Goal: Task Accomplishment & Management: Complete application form

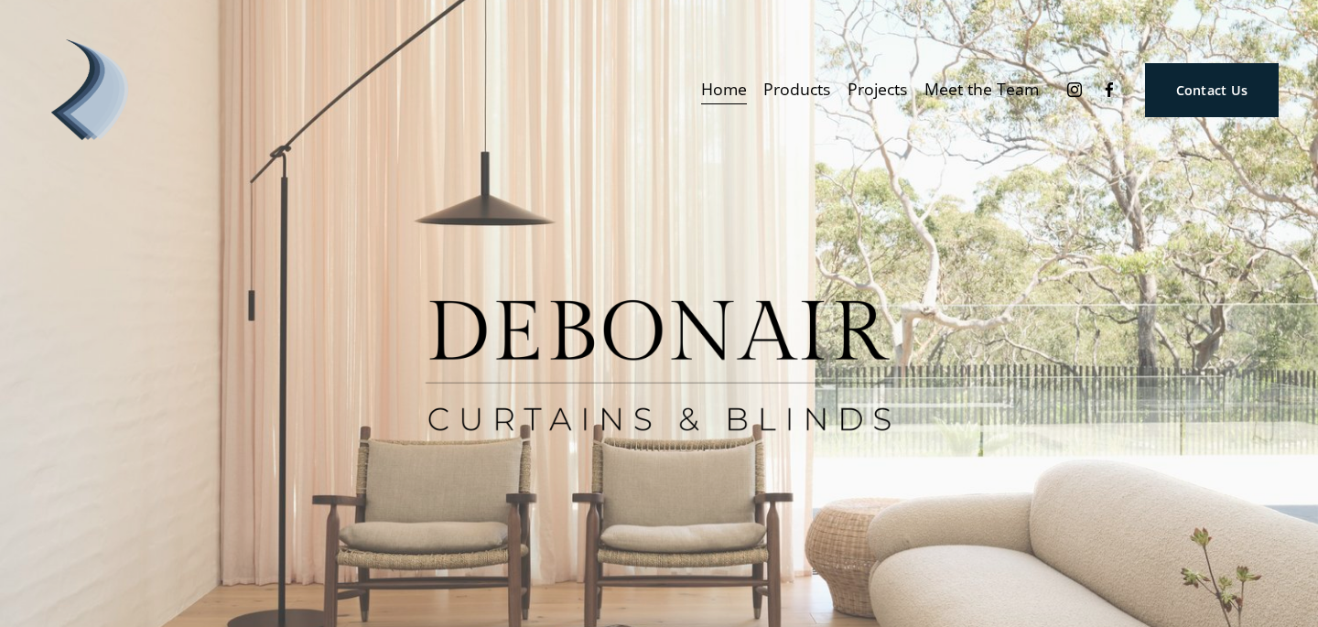
scroll to position [32, 0]
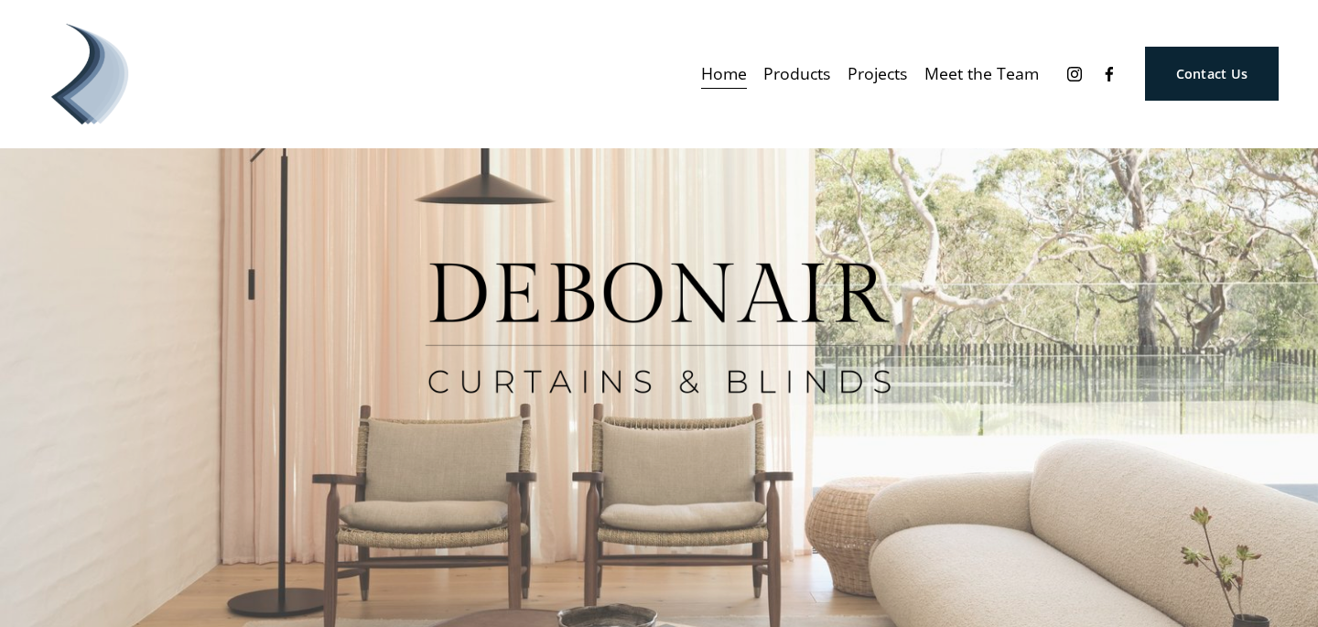
click at [0, 0] on span "Curtains" at bounding box center [0, 0] width 0 height 0
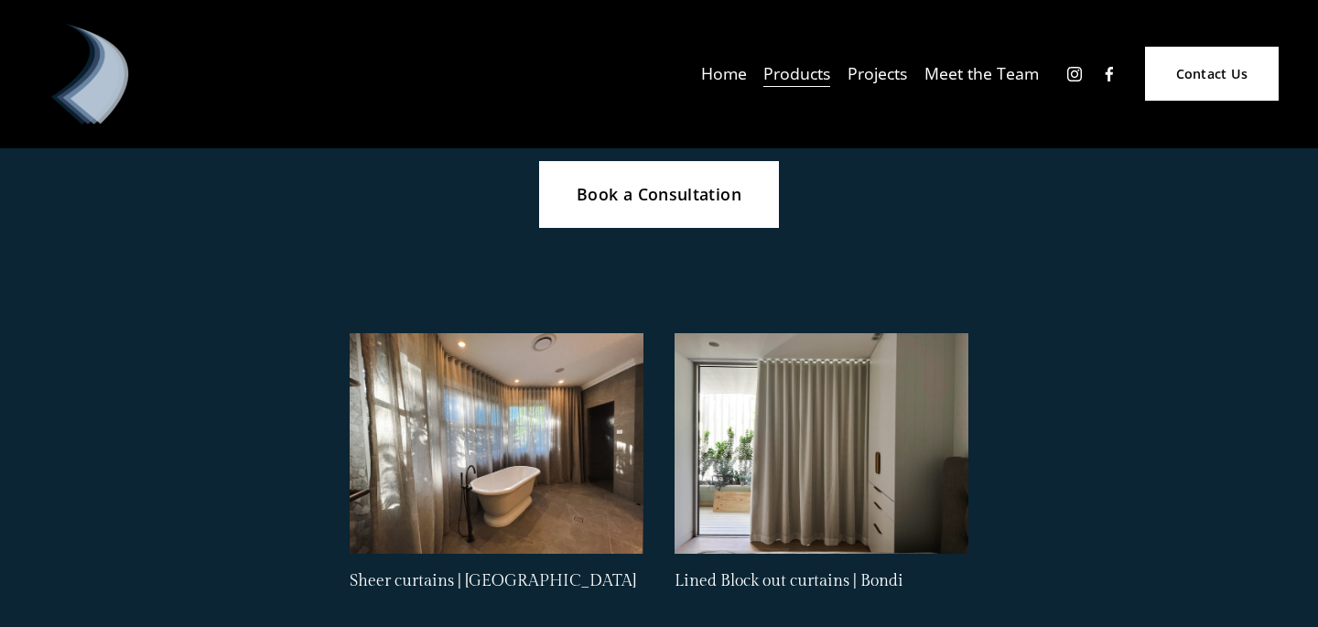
scroll to position [938, 0]
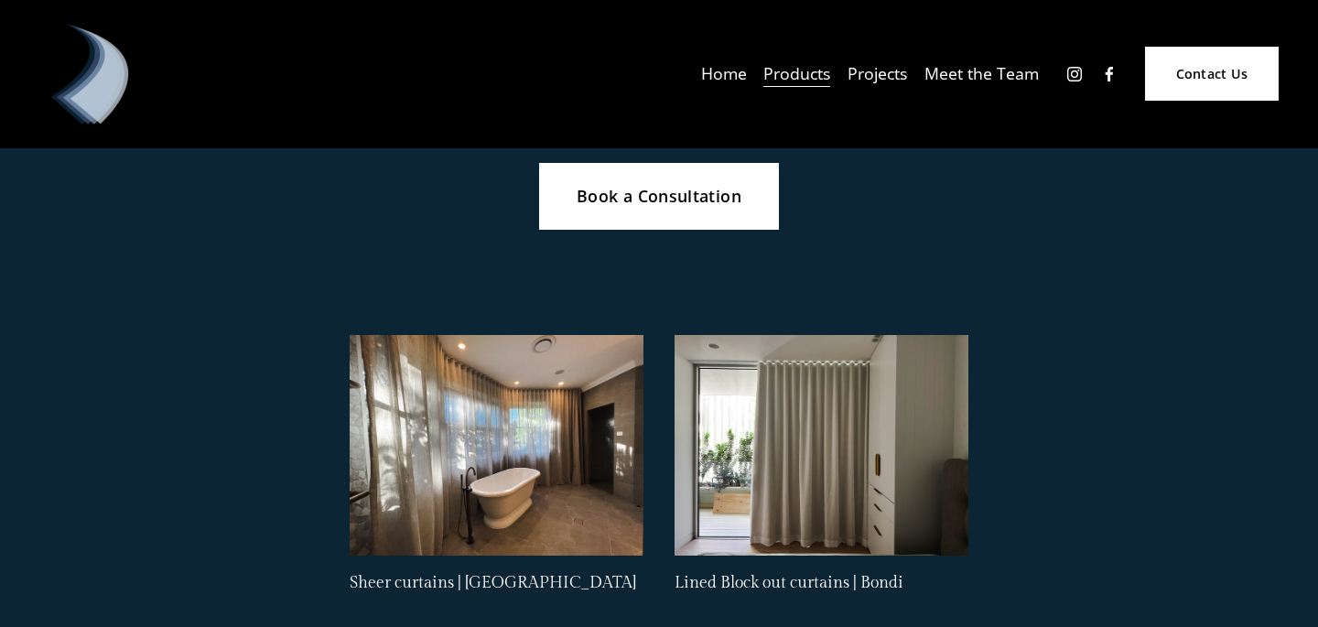
click at [693, 201] on link "Book a Consultation" at bounding box center [659, 197] width 241 height 68
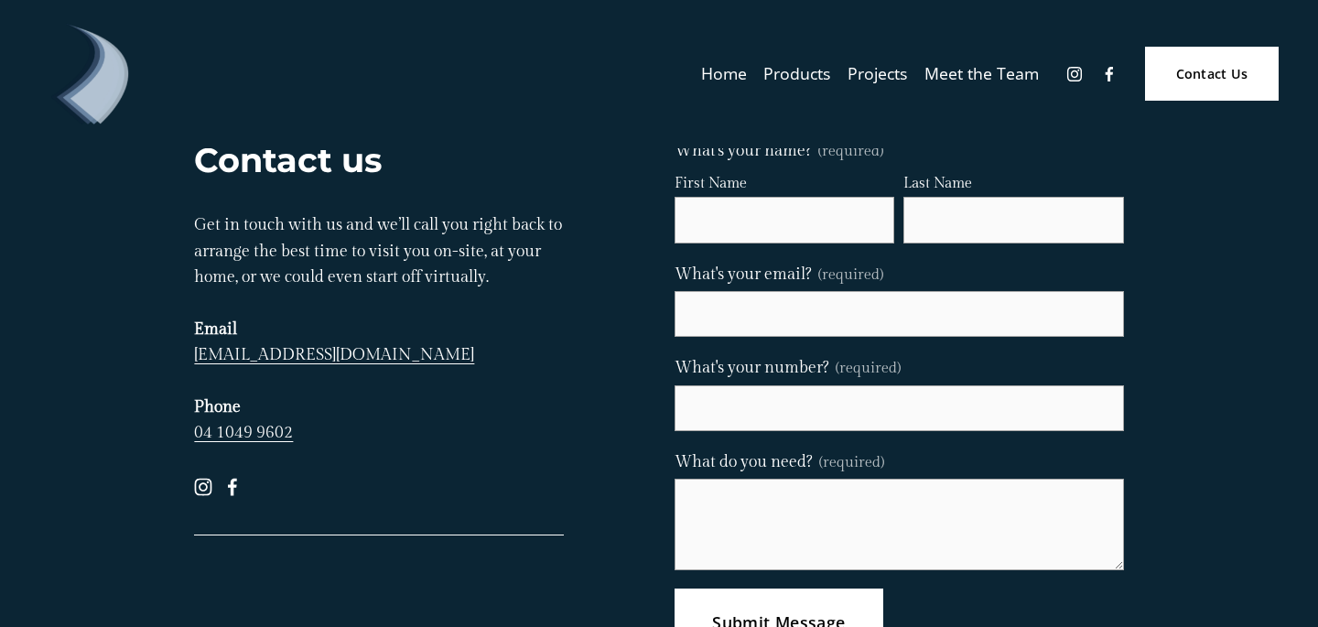
scroll to position [50, 0]
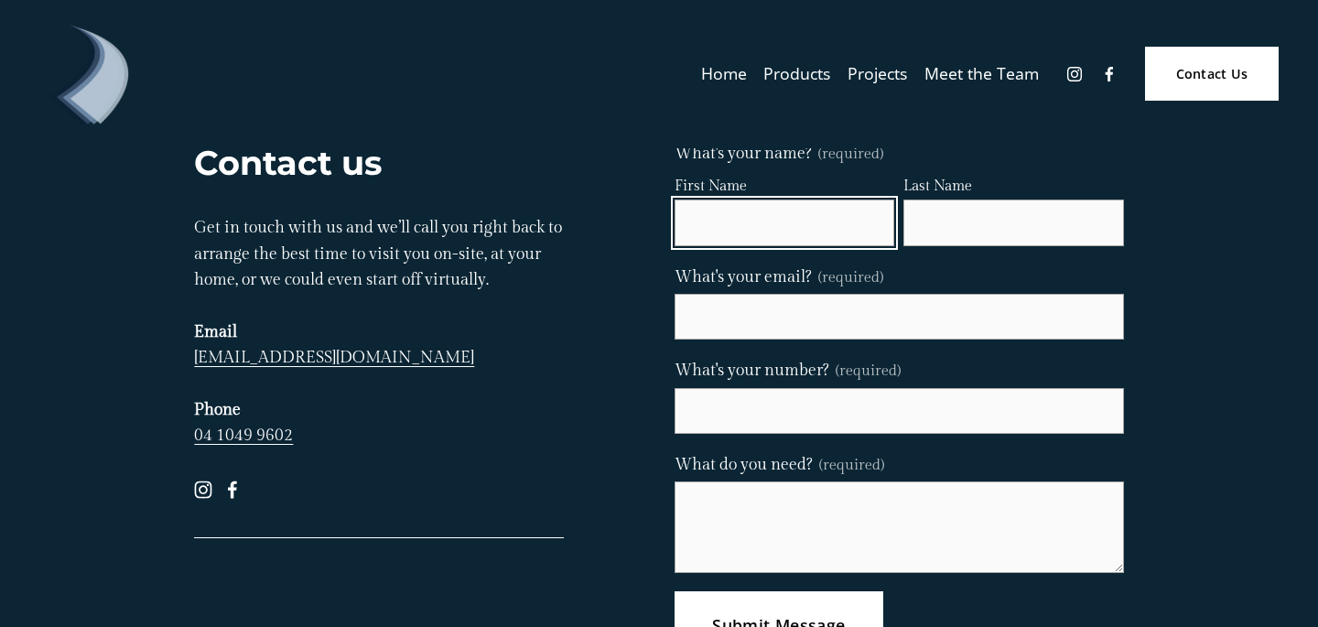
click at [694, 208] on input "First Name" at bounding box center [784, 222] width 220 height 46
type input "Kevin"
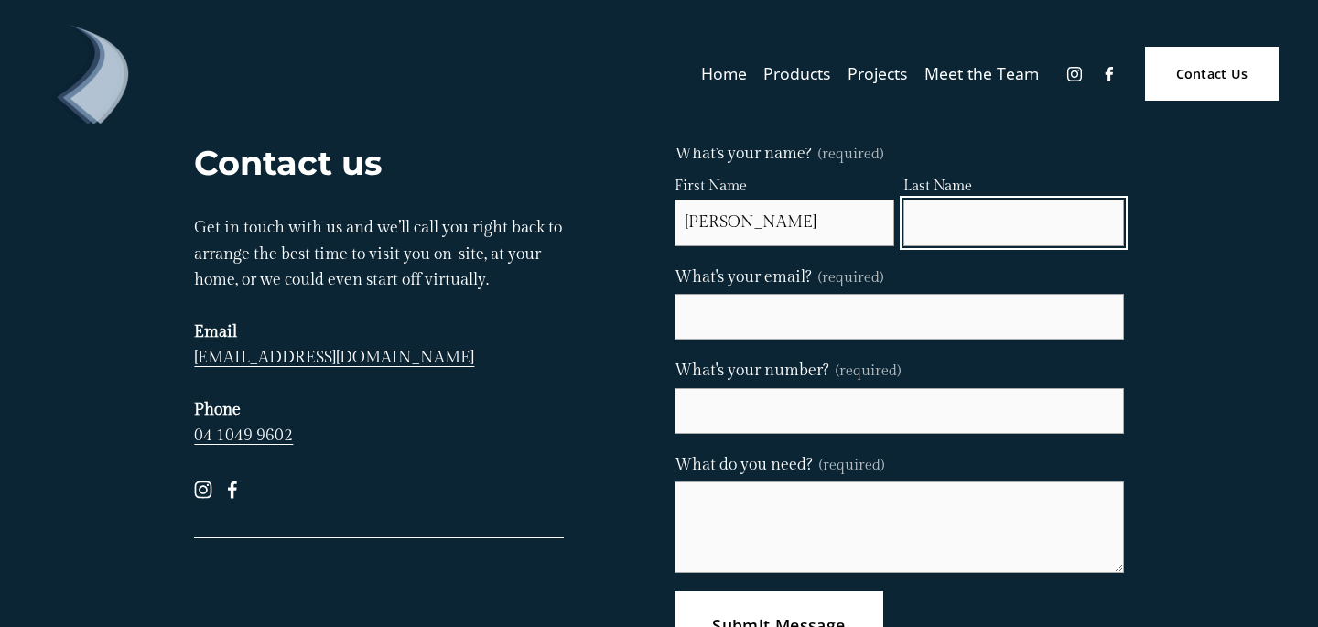
type input "Geller"
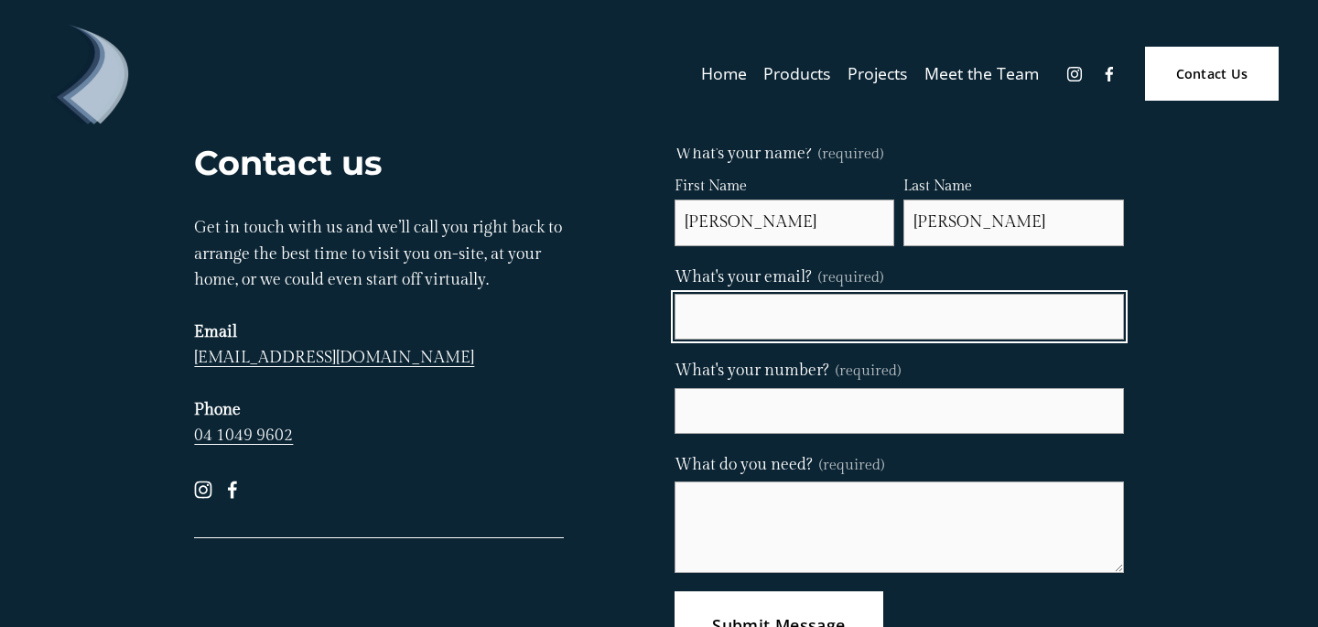
type input "kevin.geller1@gmail.com"
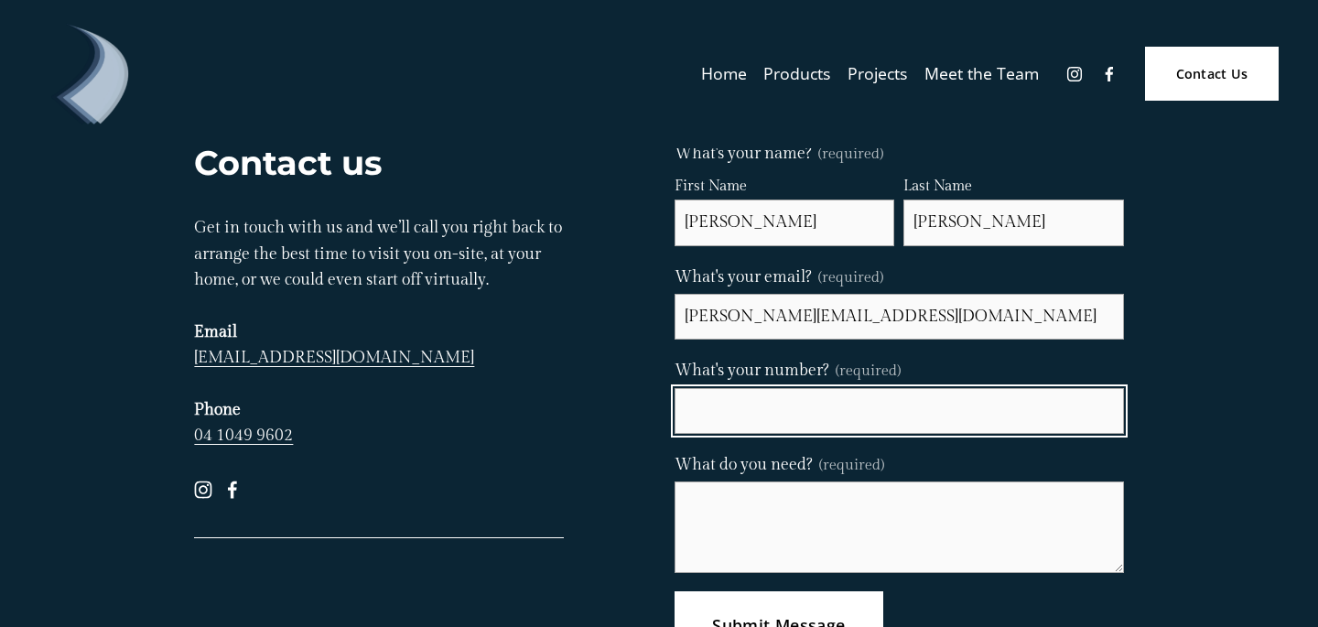
type input "0 4252 98621"
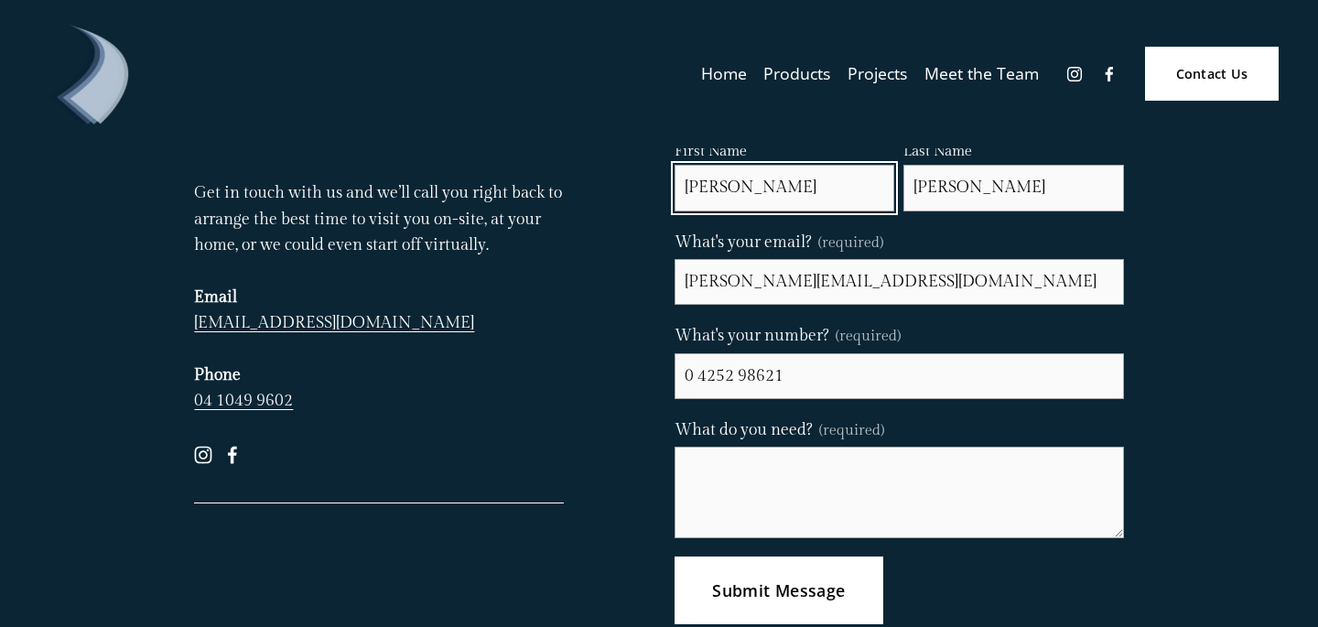
scroll to position [103, 0]
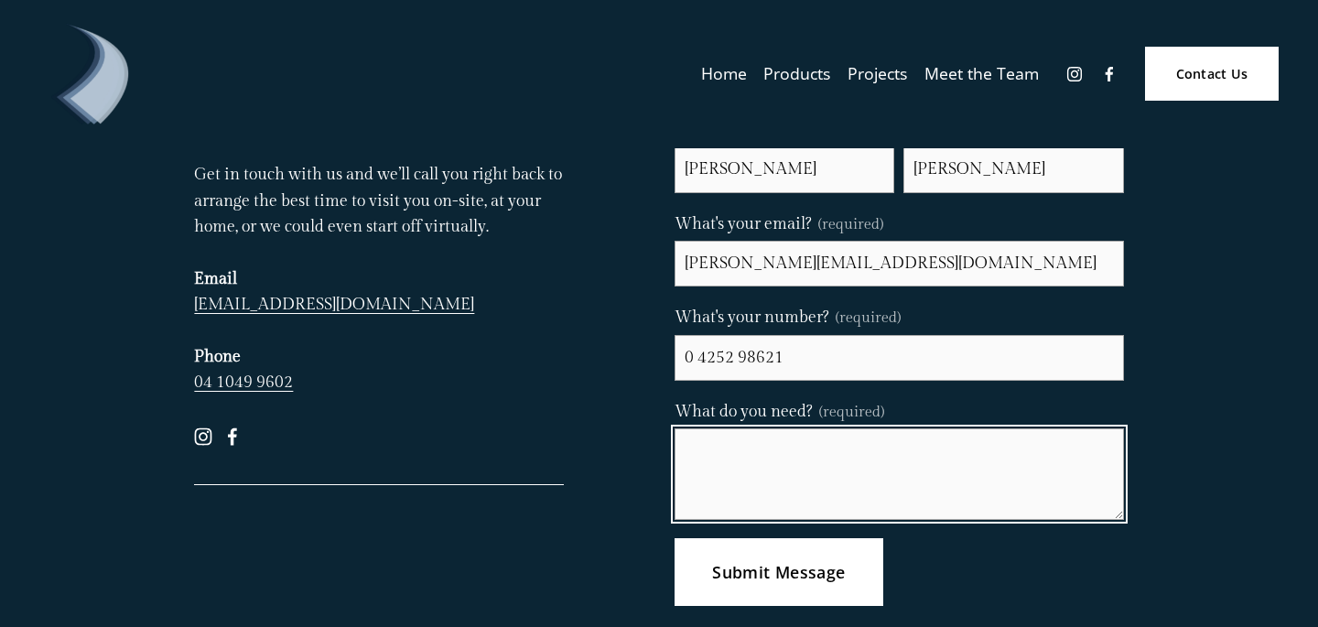
click at [754, 454] on textarea "What do you need? (required)" at bounding box center [898, 473] width 449 height 91
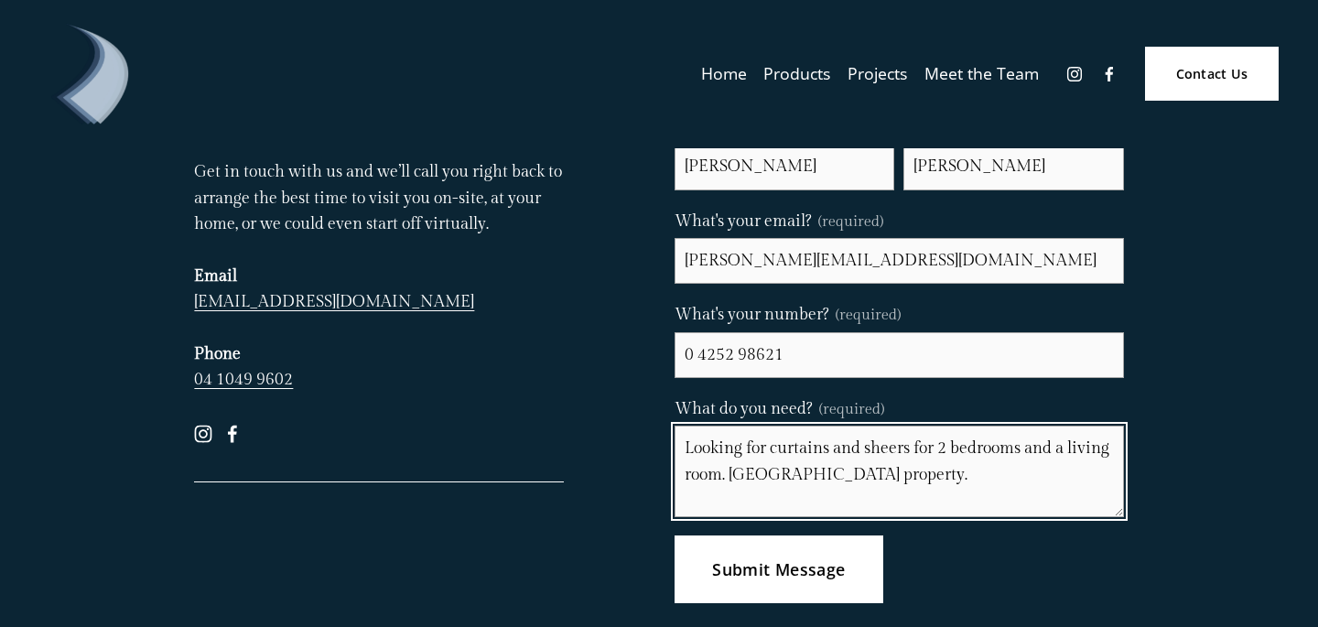
scroll to position [107, 0]
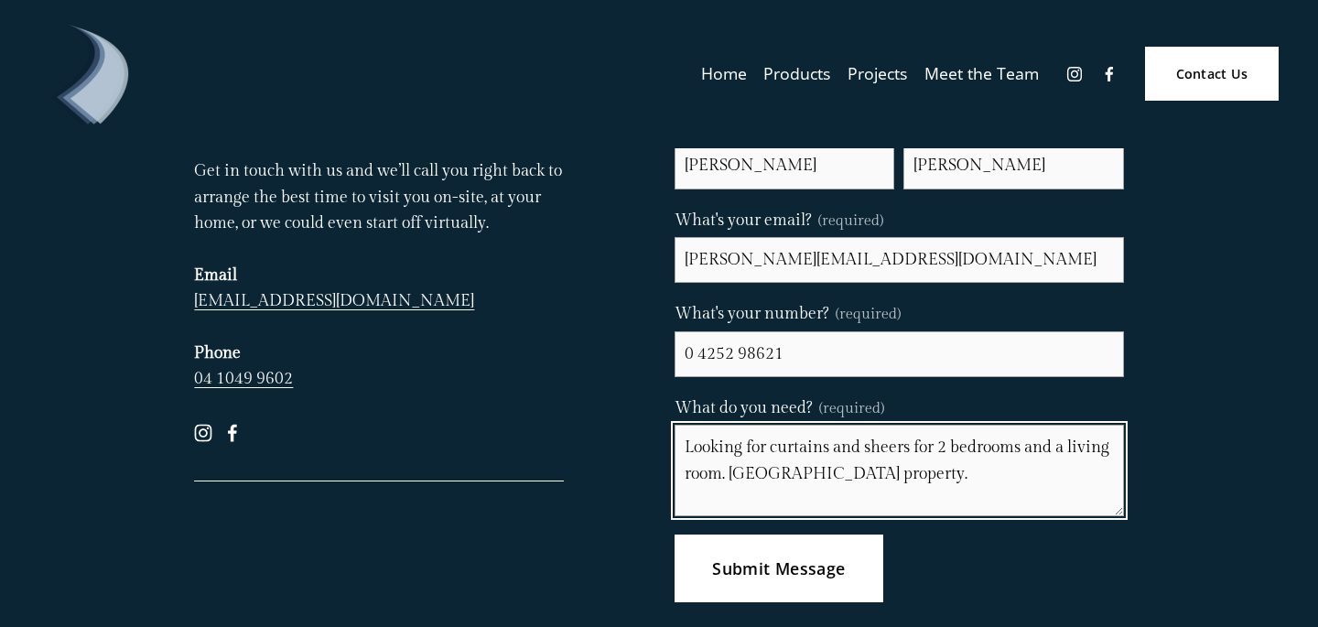
type textarea "Looking for curtains and sheers for 2 bedrooms and a living room. North Bondi p…"
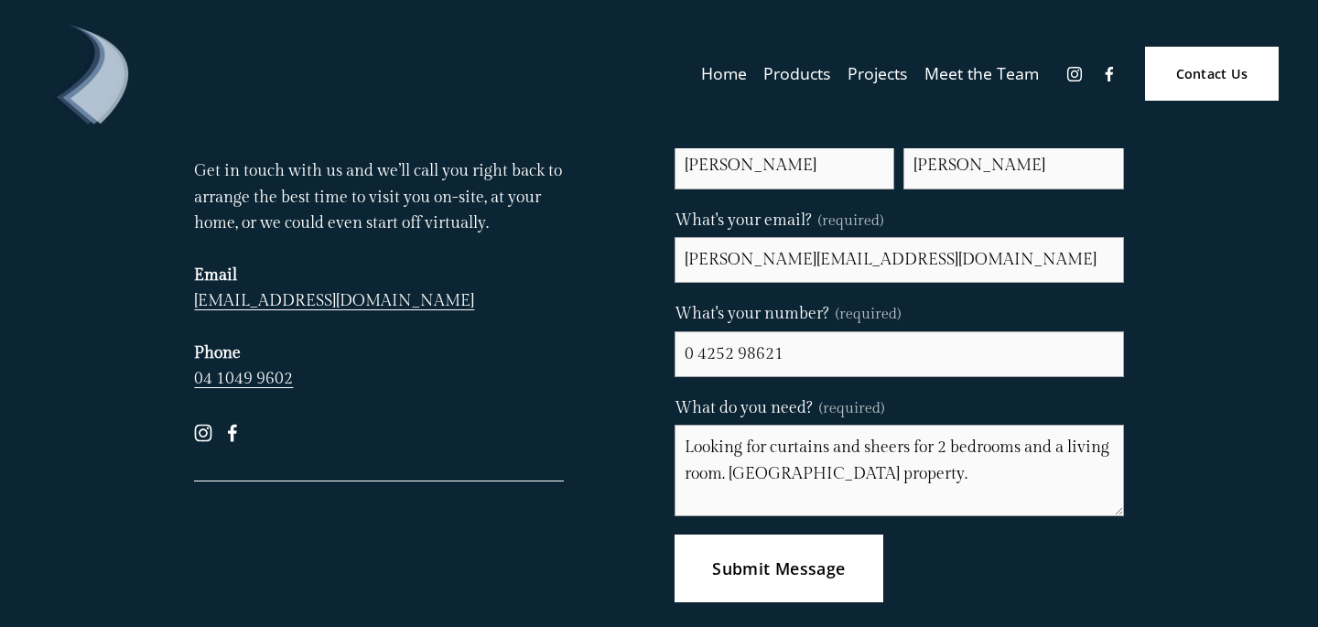
click at [770, 559] on span "Submit Message" at bounding box center [778, 568] width 133 height 22
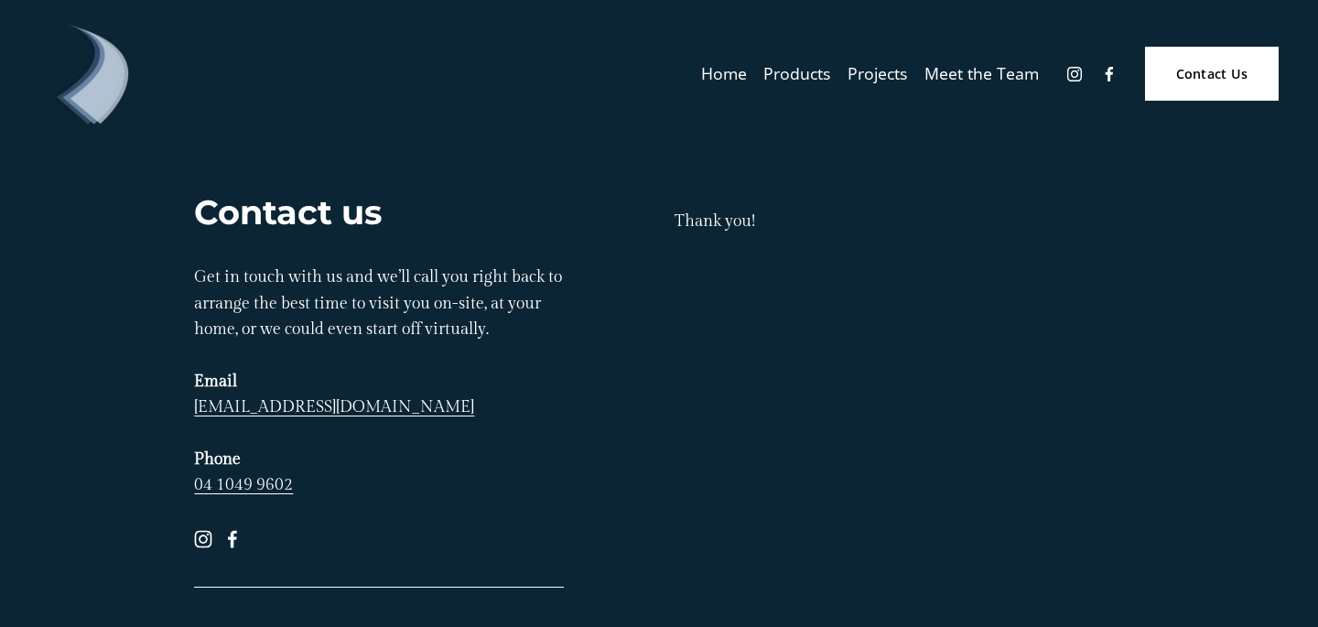
scroll to position [0, 0]
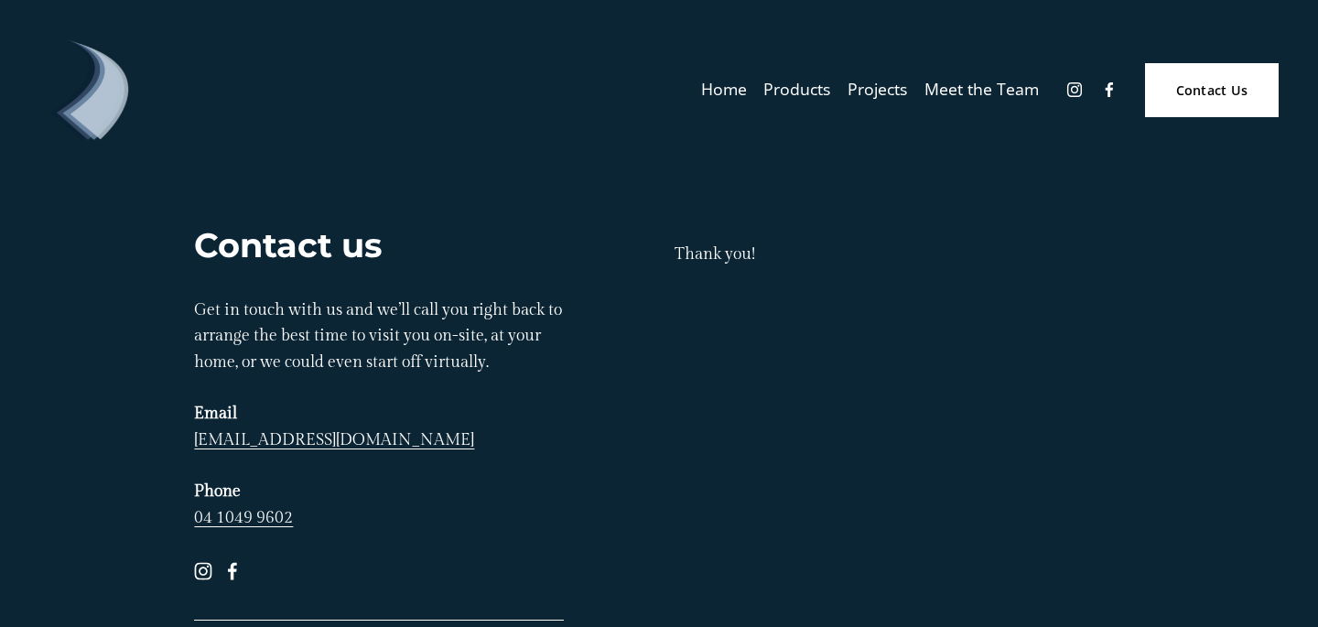
click at [817, 95] on span "Products" at bounding box center [796, 89] width 67 height 29
click at [0, 0] on span "Curtains" at bounding box center [0, 0] width 0 height 0
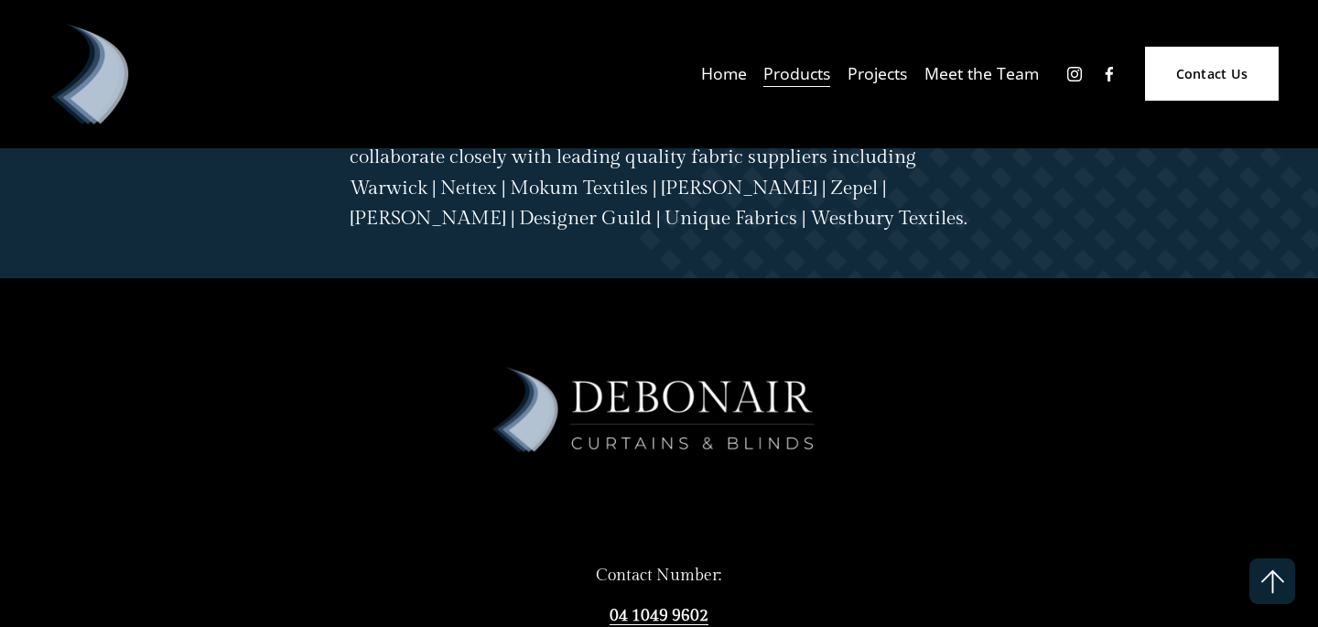
scroll to position [5010, 0]
